Goal: Check status: Check status

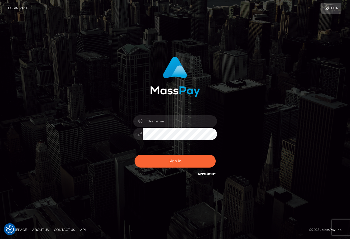
click at [180, 127] on div at bounding box center [175, 131] width 92 height 40
click at [179, 125] on input "text" at bounding box center [180, 121] width 74 height 12
click at [172, 123] on input "text" at bounding box center [180, 121] width 74 height 12
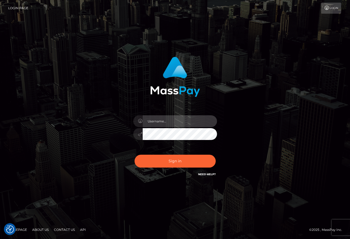
type input "[DEMOGRAPHIC_DATA]xcite"
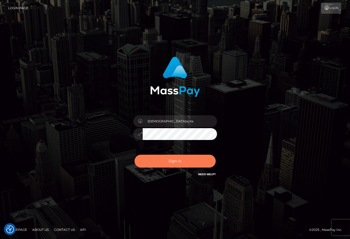
click at [167, 162] on button "Sign in" at bounding box center [175, 160] width 81 height 13
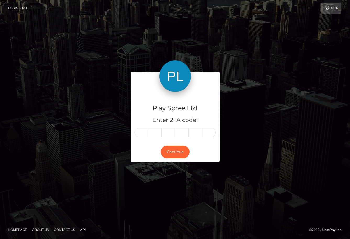
drag, startPoint x: 310, startPoint y: 150, endPoint x: 300, endPoint y: 137, distance: 16.5
click at [310, 150] on div "Play Spree Ltd Enter 2FA code: Continue" at bounding box center [175, 119] width 299 height 94
click at [144, 133] on input "text" at bounding box center [142, 132] width 14 height 9
type input "9"
type input "2"
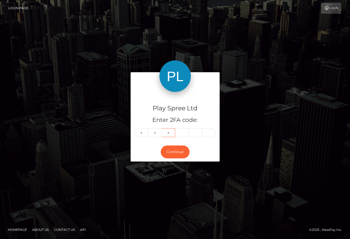
type input "0"
type input "2"
type input "4"
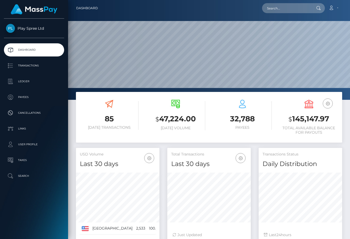
scroll to position [93, 84]
click at [304, 119] on h3 "$ 145,147.97" at bounding box center [309, 118] width 59 height 11
copy h3 "145,147.97"
click at [286, 228] on div "Transactions Status Daily Distribution Last 24 hours" at bounding box center [301, 194] width 84 height 93
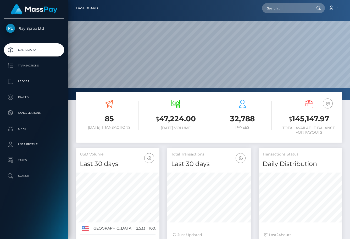
click at [250, 2] on nav "Dashboard Loading... Loading... Account Edit Profile" at bounding box center [209, 8] width 282 height 16
click at [270, 223] on div at bounding box center [301, 196] width 84 height 56
